Goal: Transaction & Acquisition: Book appointment/travel/reservation

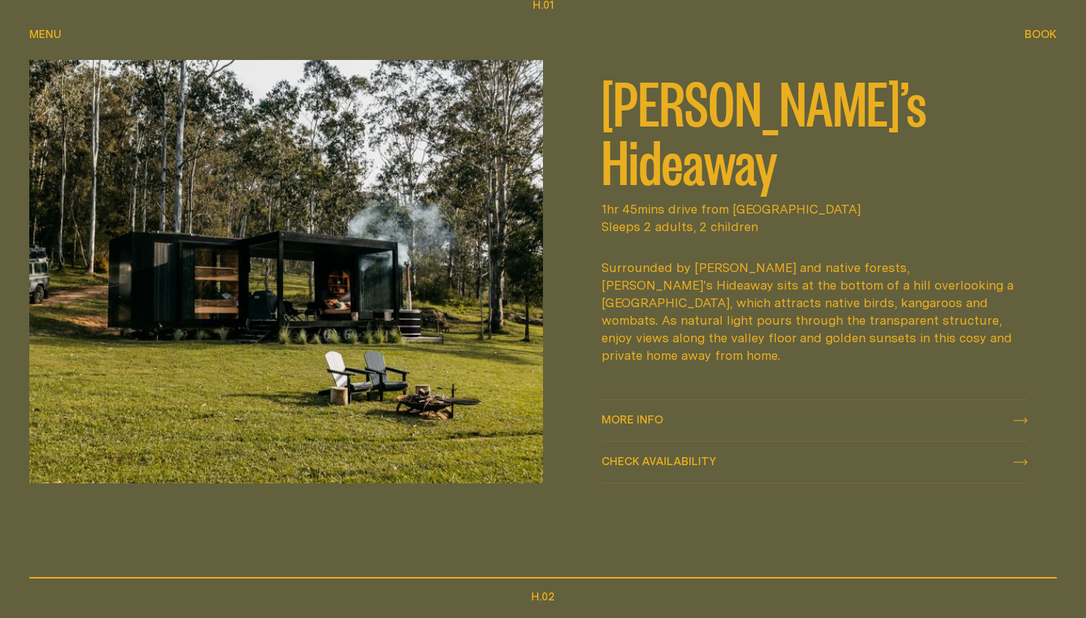
scroll to position [646, 0]
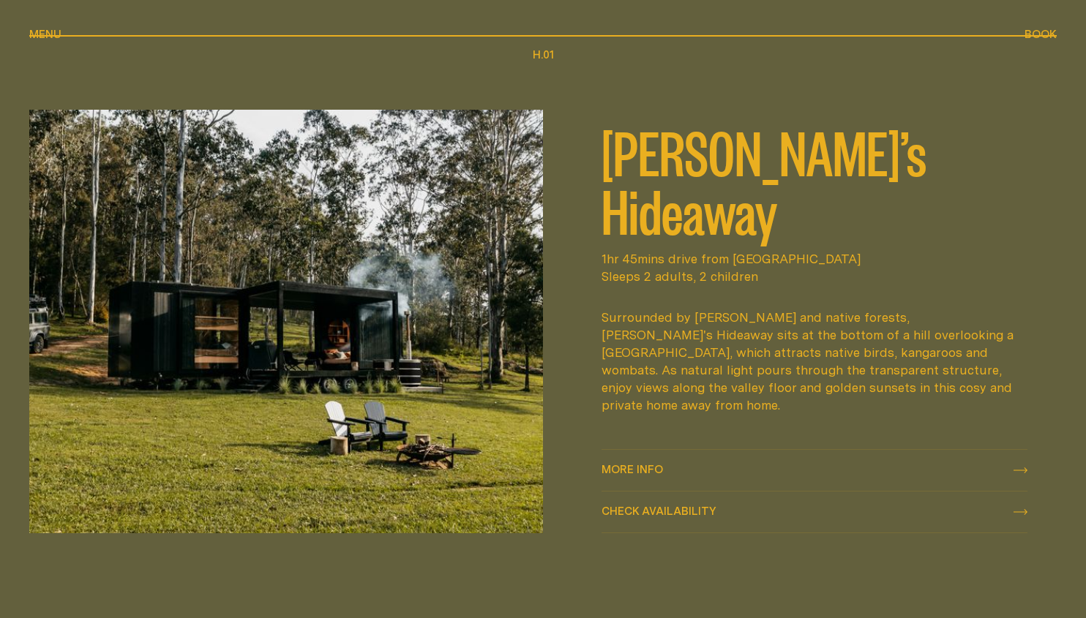
click at [639, 468] on span "More info" at bounding box center [632, 469] width 61 height 11
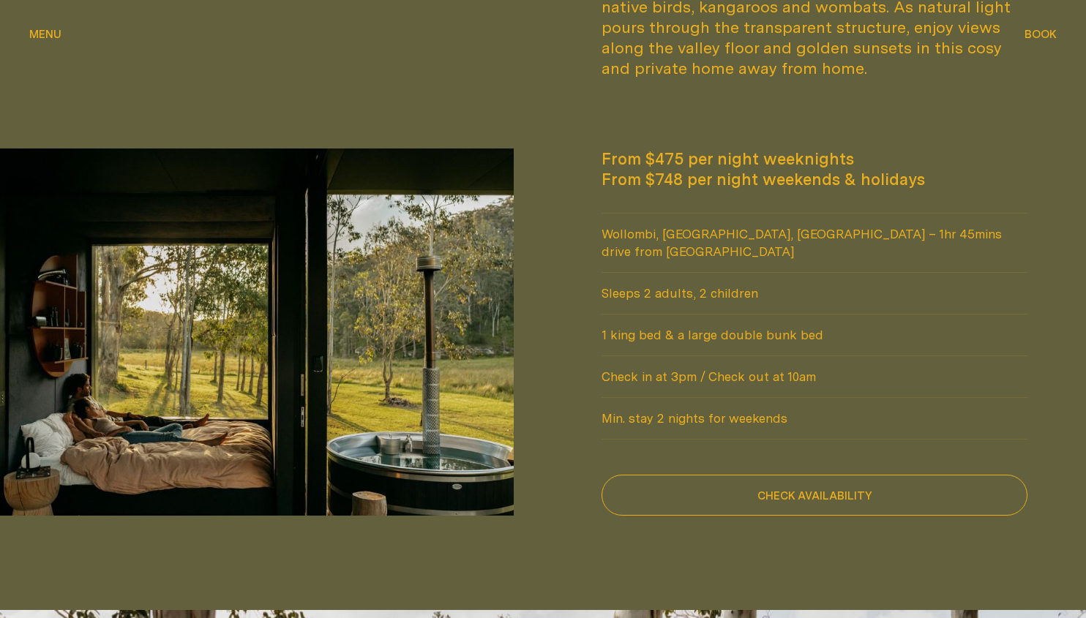
scroll to position [1148, 0]
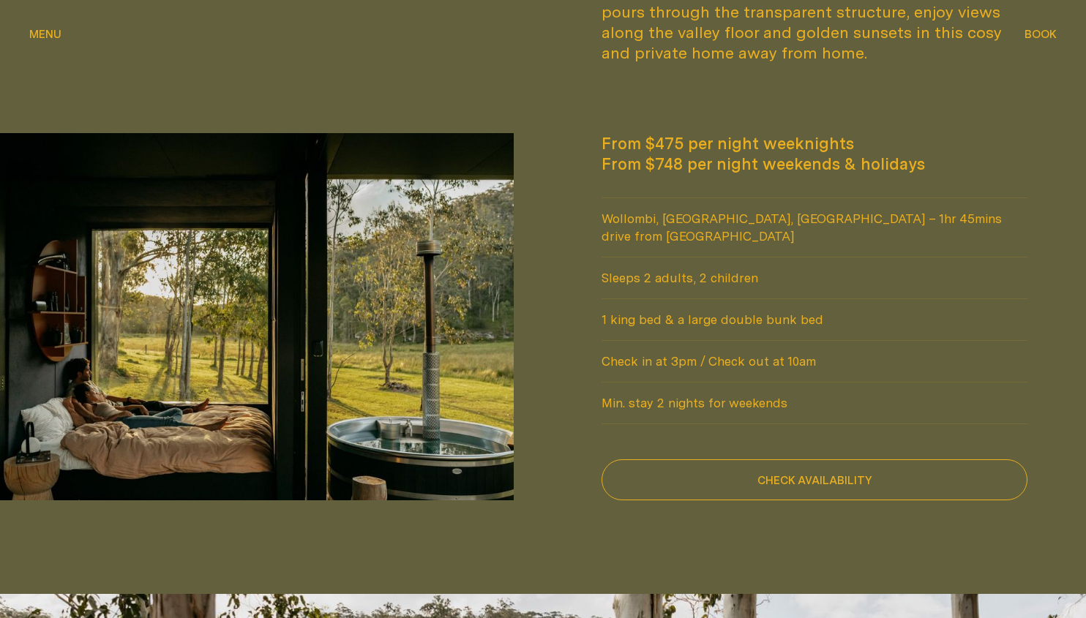
drag, startPoint x: 605, startPoint y: 123, endPoint x: 871, endPoint y: 127, distance: 265.7
click at [871, 133] on span "From $475 per night weeknights" at bounding box center [815, 143] width 426 height 20
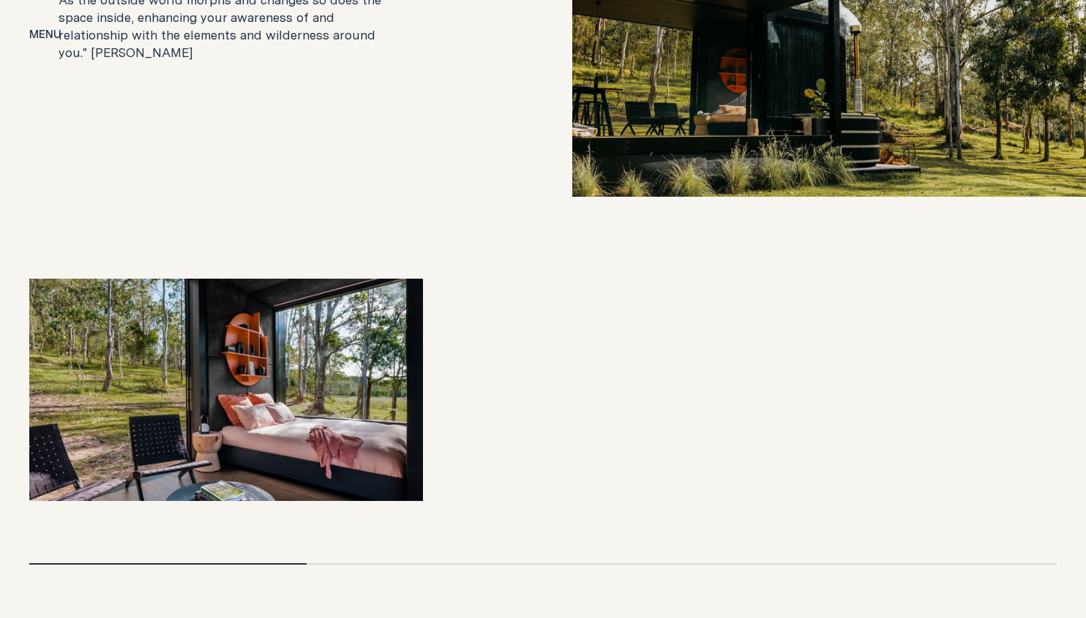
scroll to position [2938, 0]
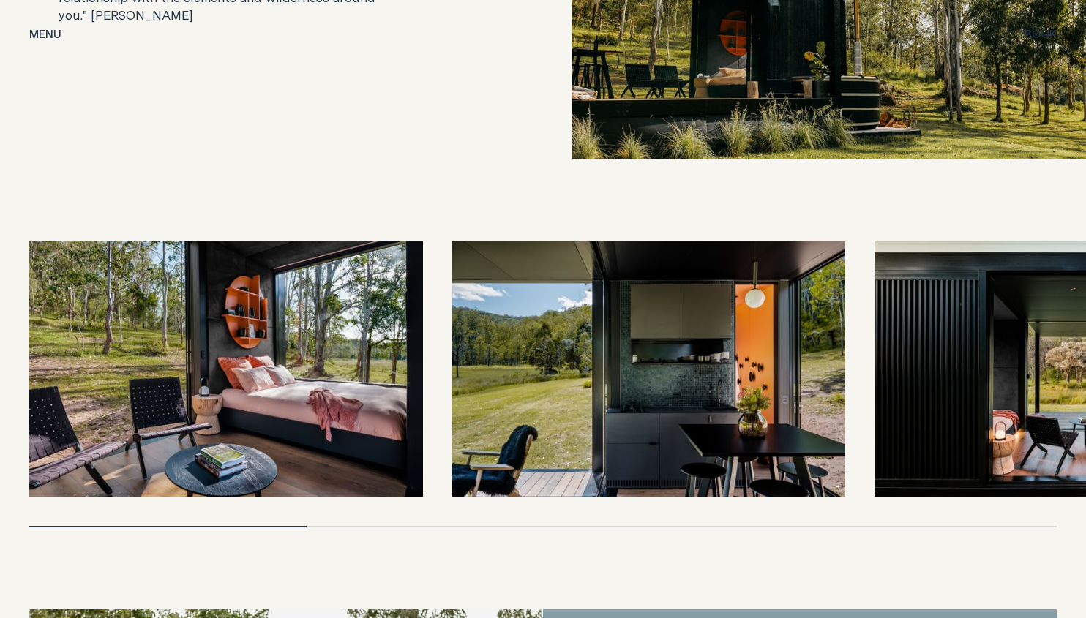
drag, startPoint x: 719, startPoint y: 493, endPoint x: 863, endPoint y: 493, distance: 143.4
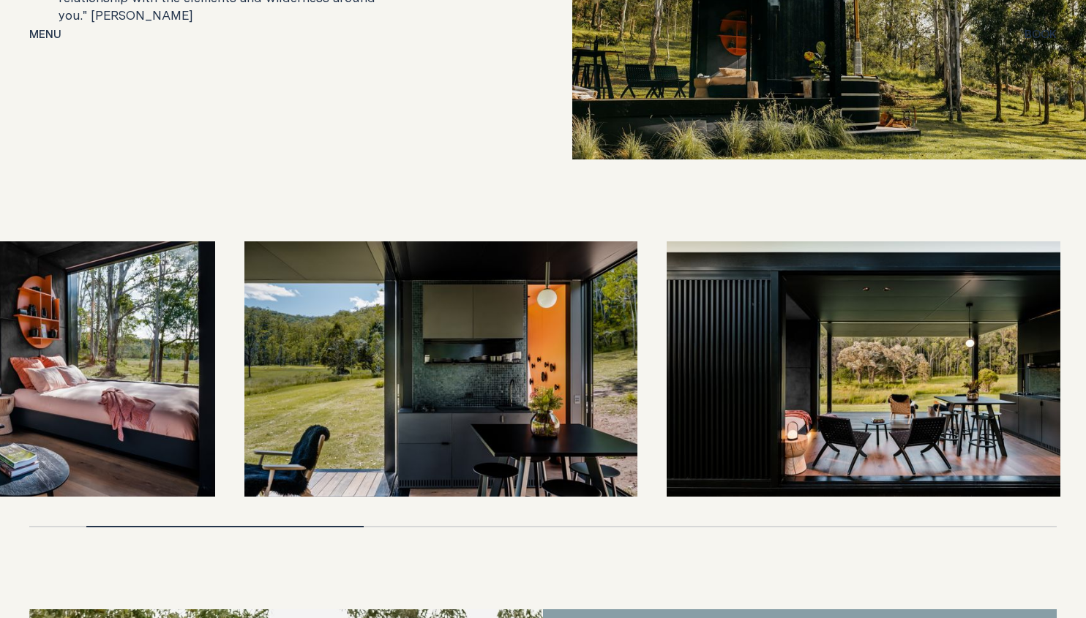
drag, startPoint x: 572, startPoint y: 375, endPoint x: 213, endPoint y: 351, distance: 359.4
click at [244, 351] on img at bounding box center [441, 369] width 394 height 255
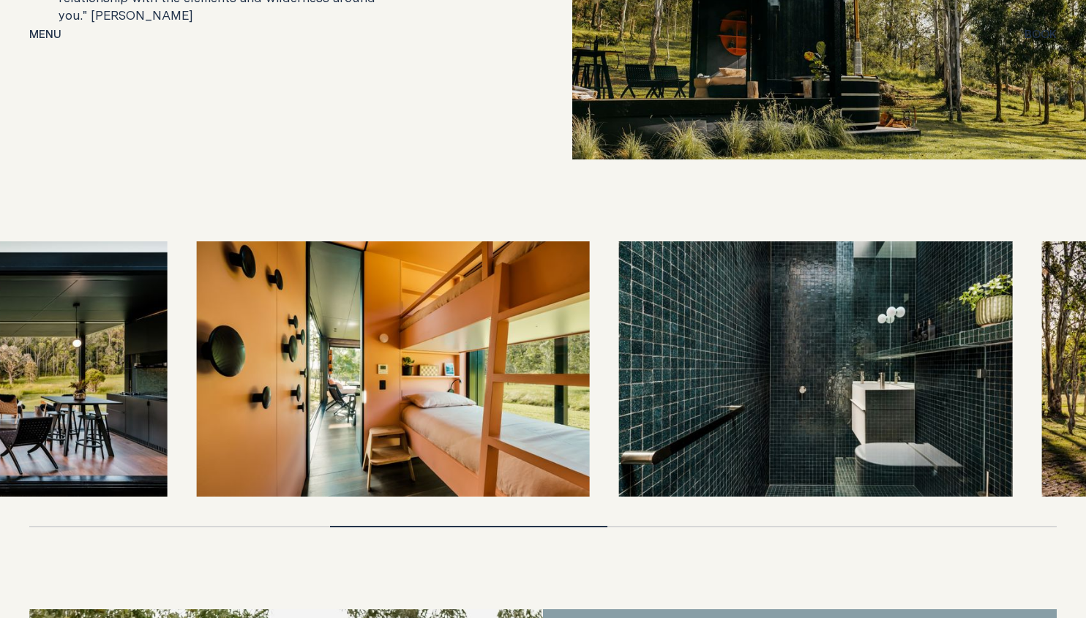
drag, startPoint x: 719, startPoint y: 378, endPoint x: 438, endPoint y: 356, distance: 281.1
click at [438, 356] on img at bounding box center [393, 369] width 394 height 255
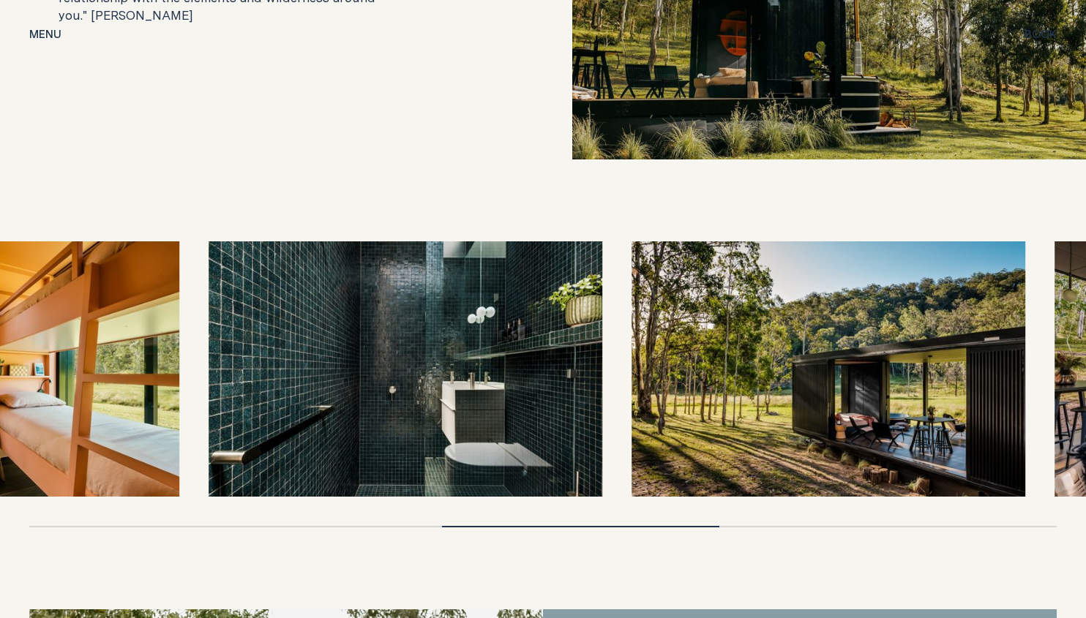
drag, startPoint x: 798, startPoint y: 371, endPoint x: 553, endPoint y: 367, distance: 245.9
click at [553, 367] on img at bounding box center [406, 369] width 394 height 255
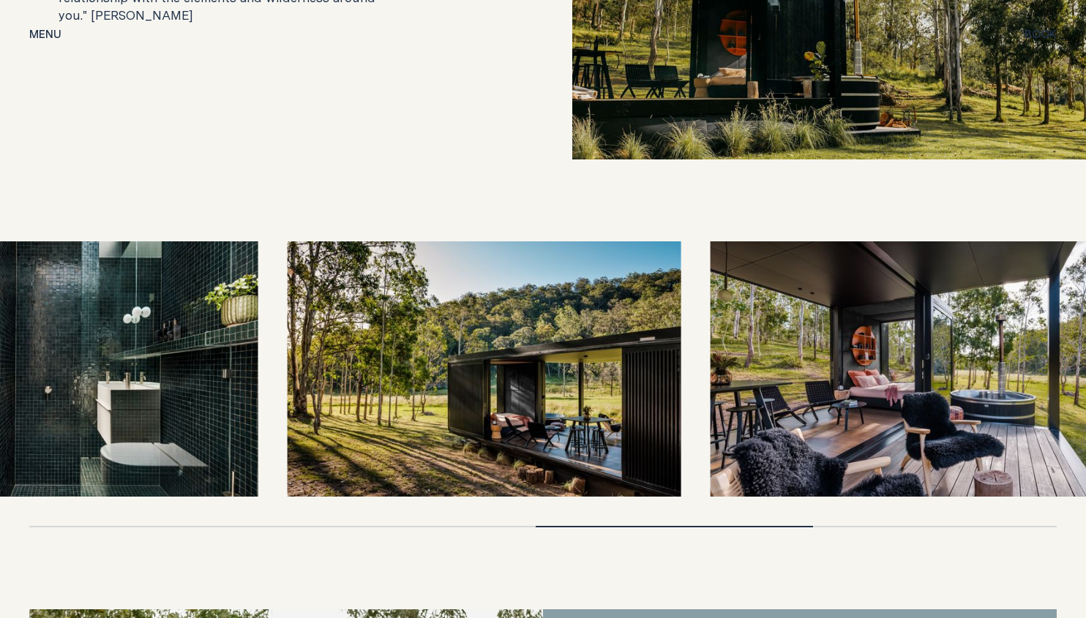
drag, startPoint x: 736, startPoint y: 367, endPoint x: 589, endPoint y: 364, distance: 147.1
click at [589, 364] on img at bounding box center [485, 369] width 394 height 255
